Goal: Information Seeking & Learning: Learn about a topic

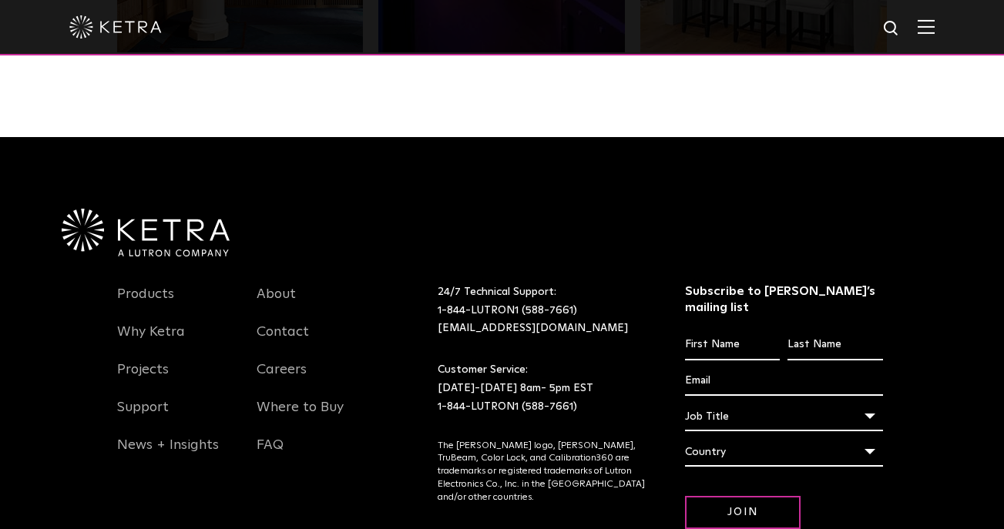
scroll to position [3180, 0]
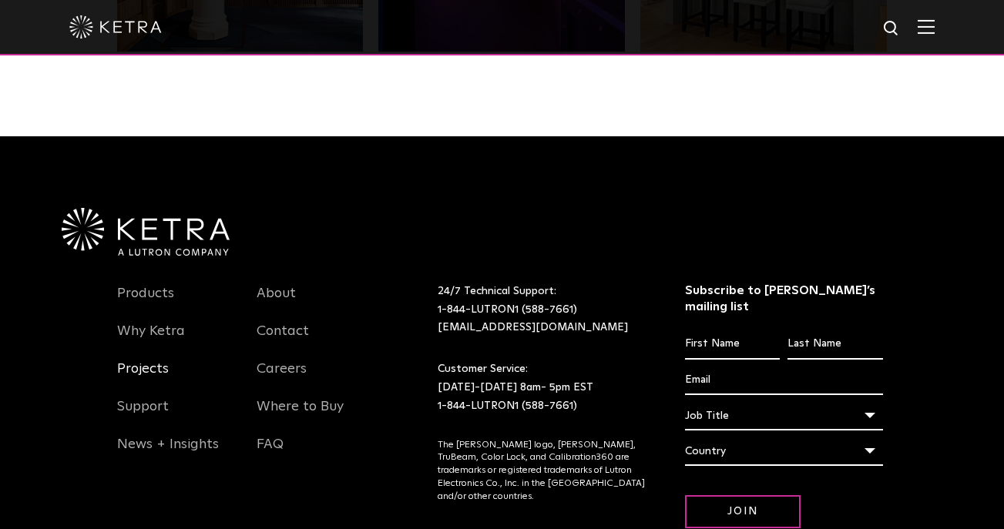
click at [150, 361] on link "Projects" at bounding box center [143, 378] width 52 height 35
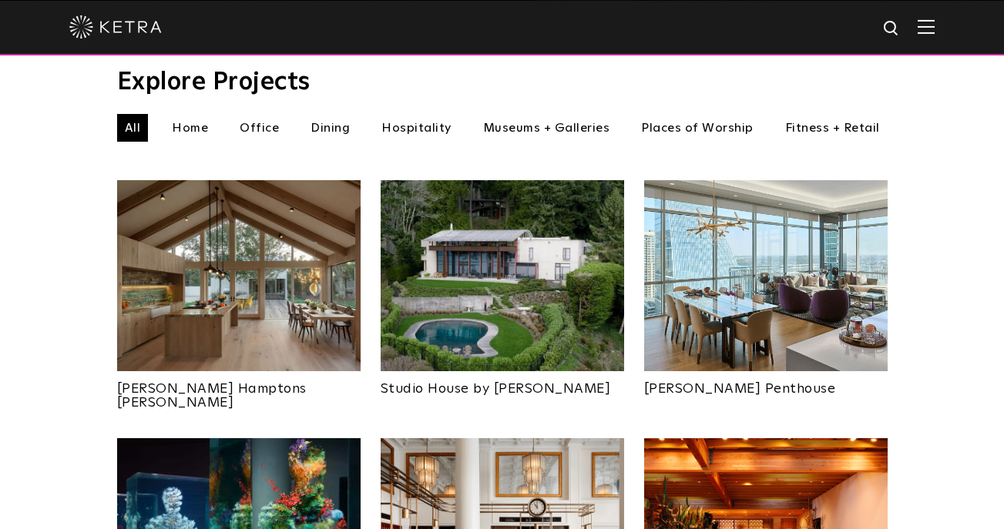
scroll to position [532, 0]
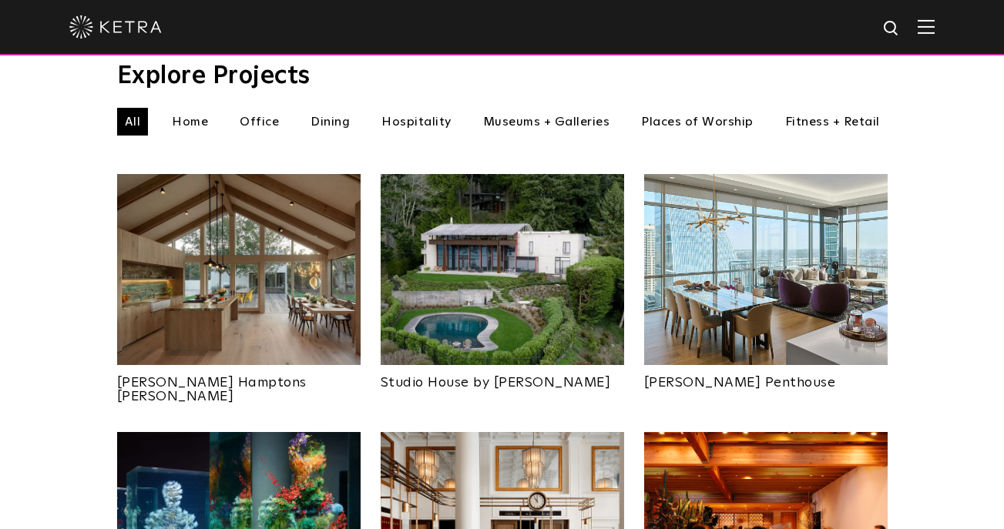
click at [924, 35] on span at bounding box center [926, 26] width 17 height 15
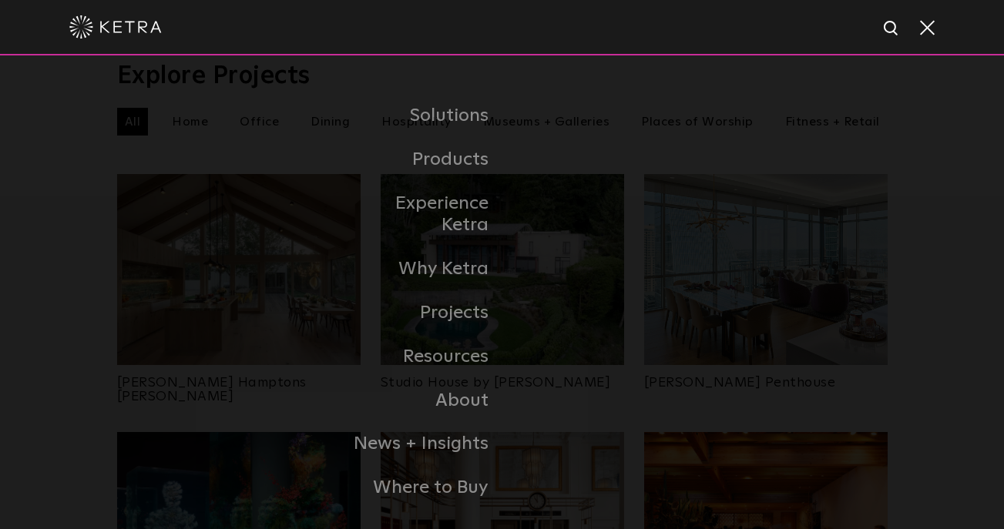
click at [0, 0] on link "Residential Products" at bounding box center [0, 0] width 0 height 0
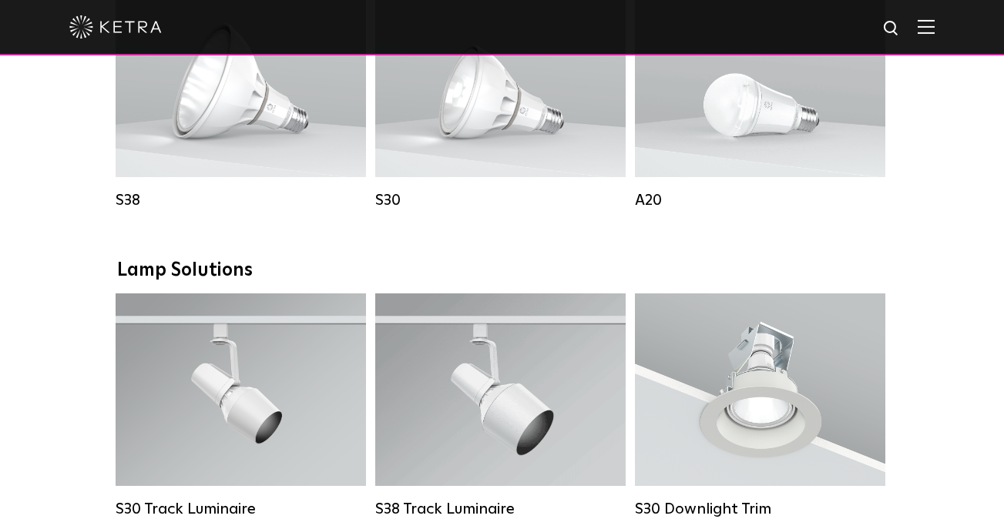
scroll to position [968, 0]
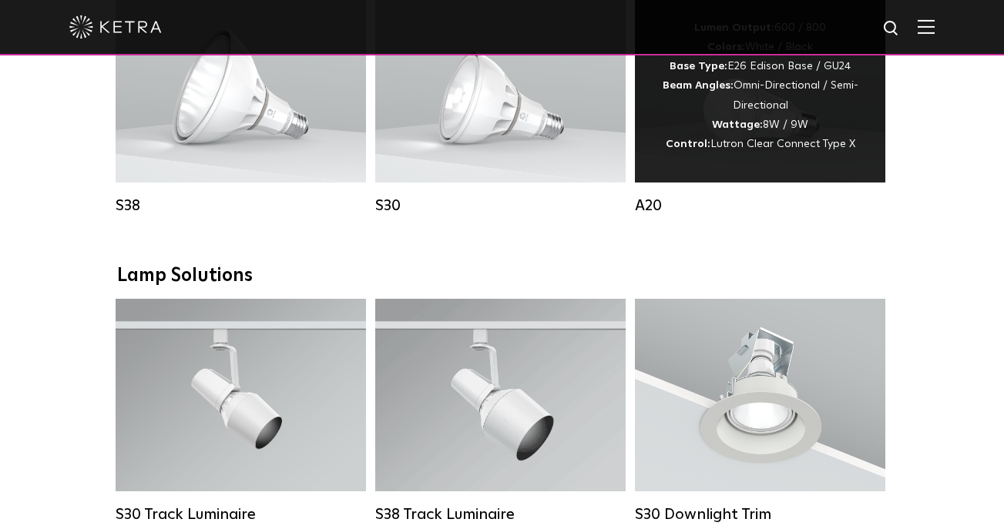
click at [653, 203] on div "A20" at bounding box center [760, 205] width 250 height 18
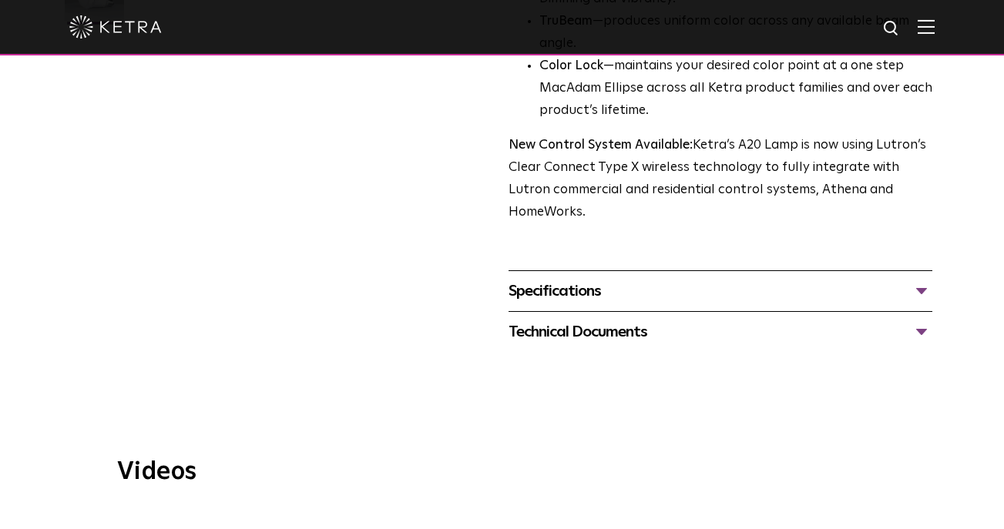
scroll to position [582, 0]
click at [920, 278] on div "Specifications" at bounding box center [720, 290] width 425 height 25
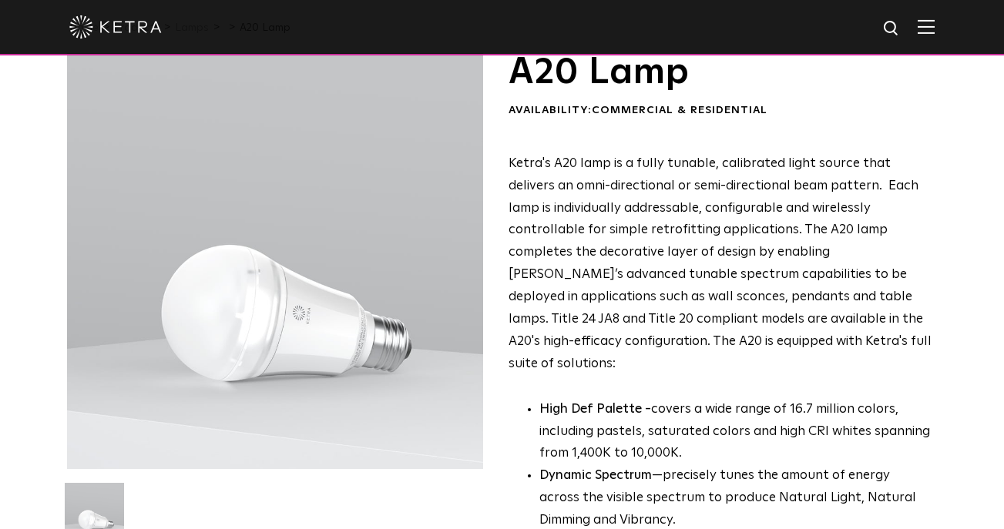
scroll to position [57, 0]
